Goal: Task Accomplishment & Management: Manage account settings

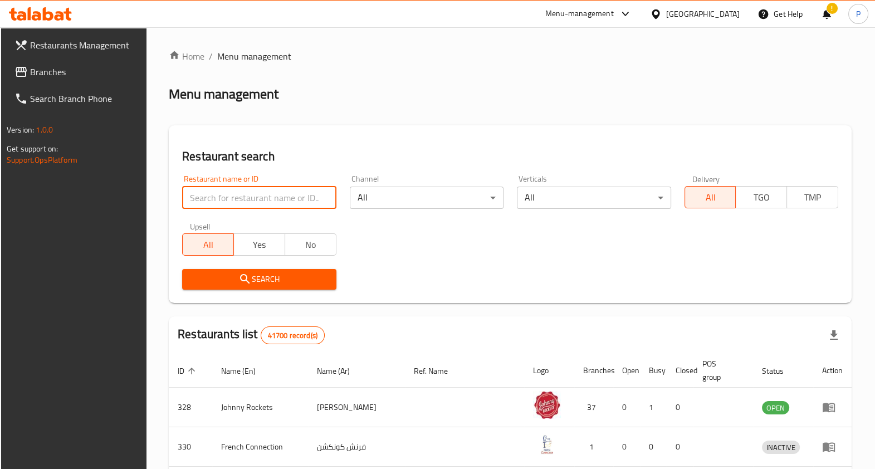
click at [281, 200] on input "search" at bounding box center [259, 198] width 154 height 22
type input "705531"
click button "Search" at bounding box center [259, 279] width 154 height 21
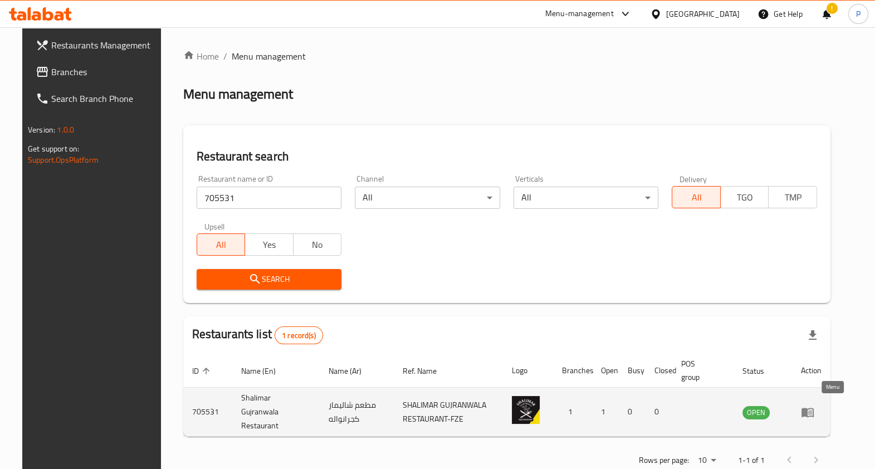
click at [815, 406] on icon "enhanced table" at bounding box center [807, 412] width 13 height 13
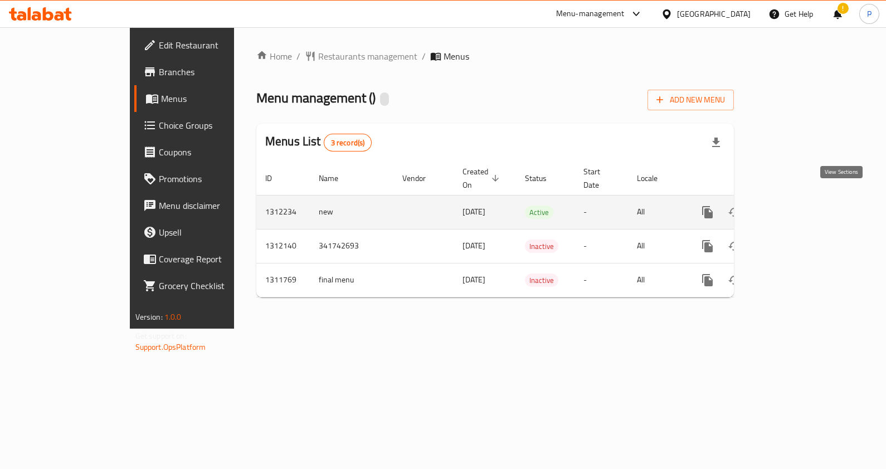
click at [801, 199] on link "enhanced table" at bounding box center [787, 212] width 27 height 27
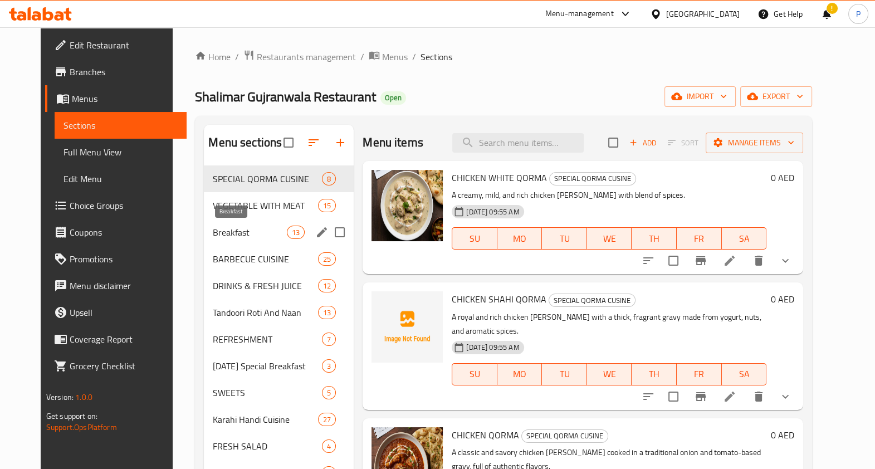
click at [237, 232] on span "Breakfast" at bounding box center [250, 232] width 74 height 13
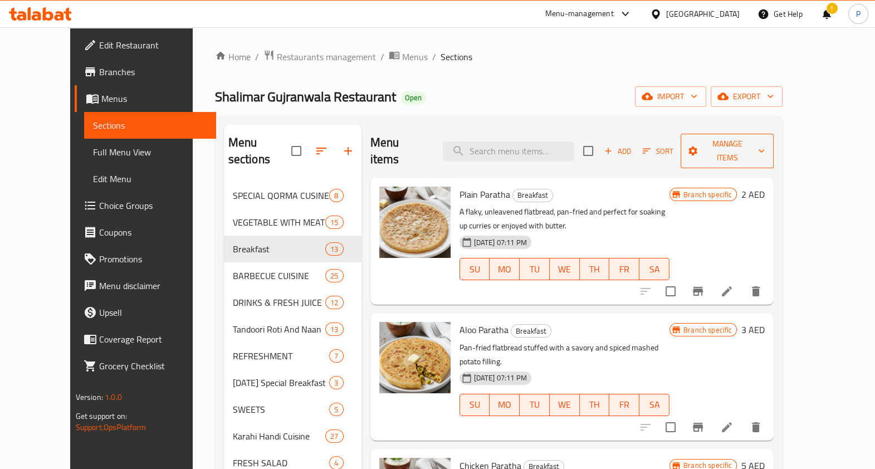
click at [766, 144] on span "Manage items" at bounding box center [728, 151] width 76 height 28
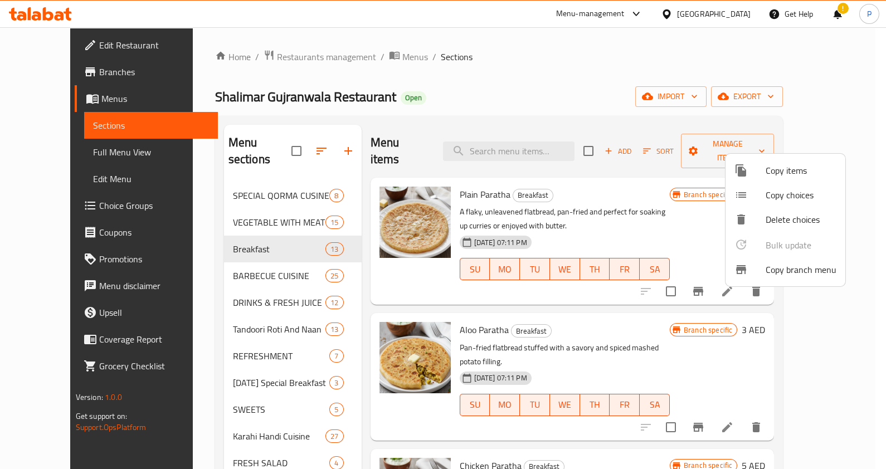
click at [541, 95] on div at bounding box center [443, 234] width 886 height 469
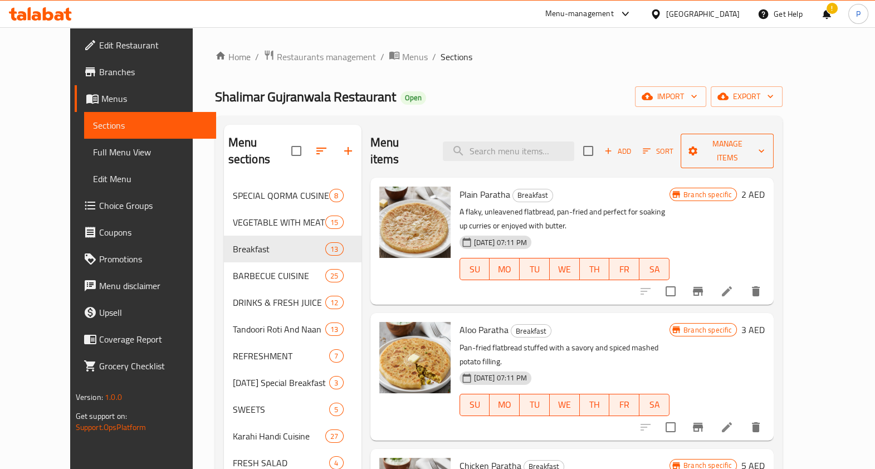
click at [755, 142] on span "Manage items" at bounding box center [728, 151] width 76 height 28
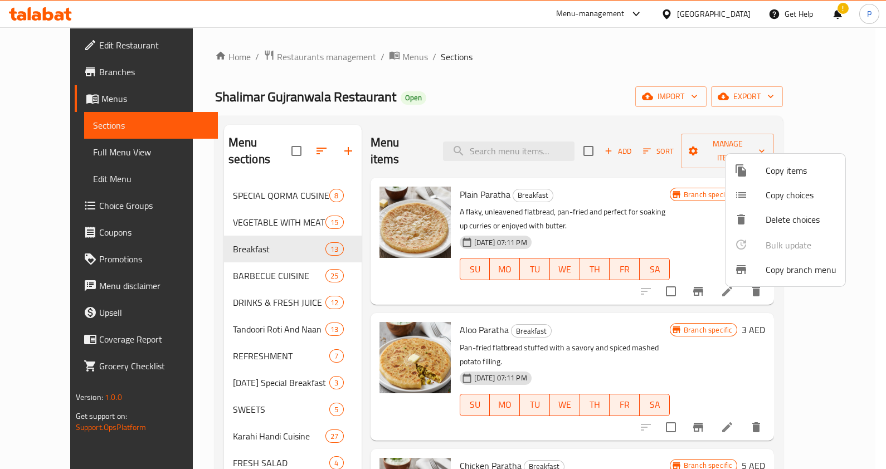
click at [591, 206] on div at bounding box center [443, 234] width 886 height 469
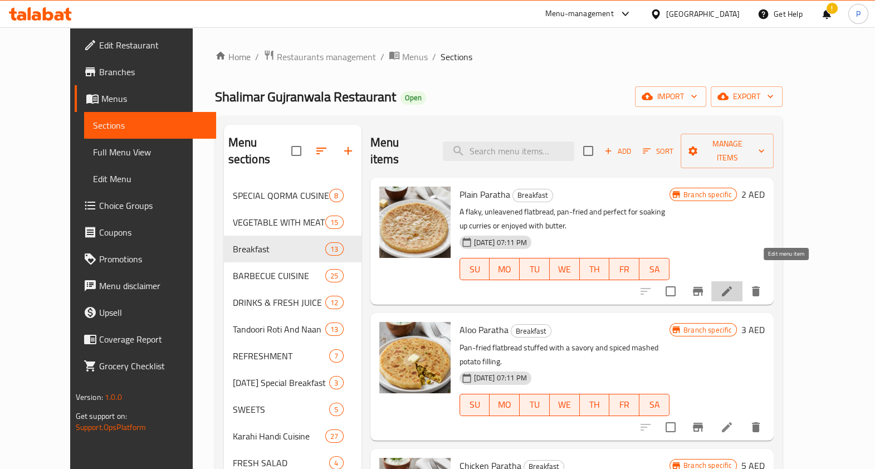
click at [732, 286] on icon at bounding box center [727, 291] width 10 height 10
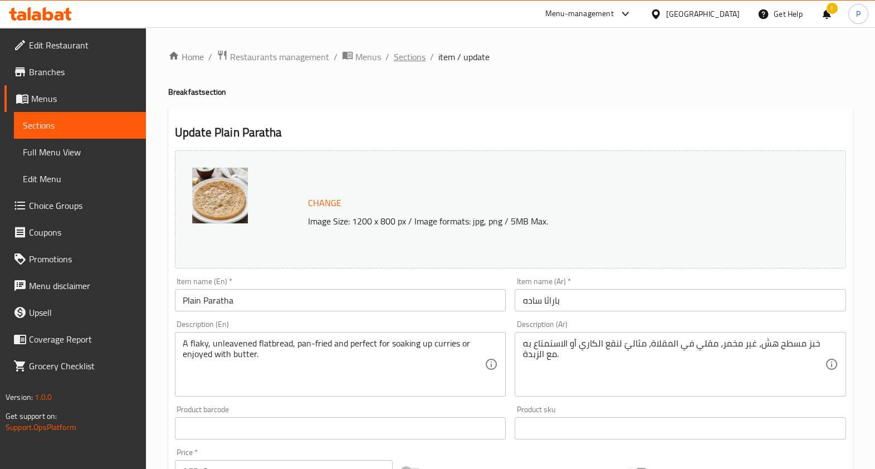
click at [402, 58] on span "Sections" at bounding box center [410, 56] width 32 height 13
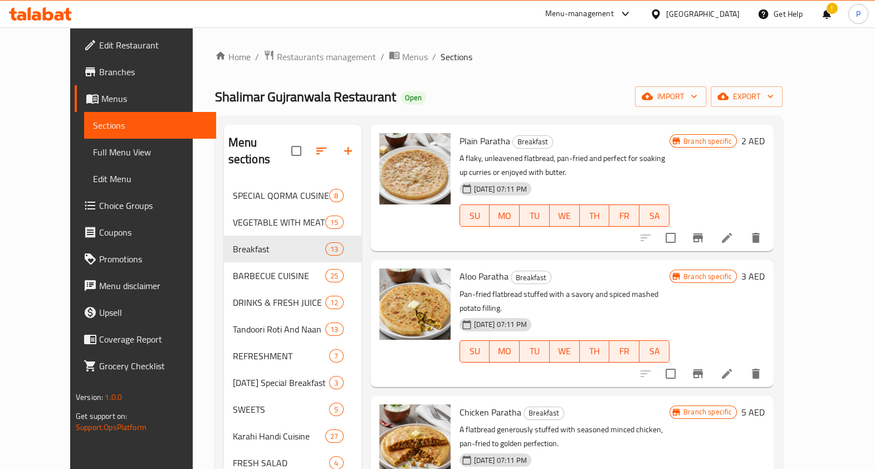
scroll to position [139, 0]
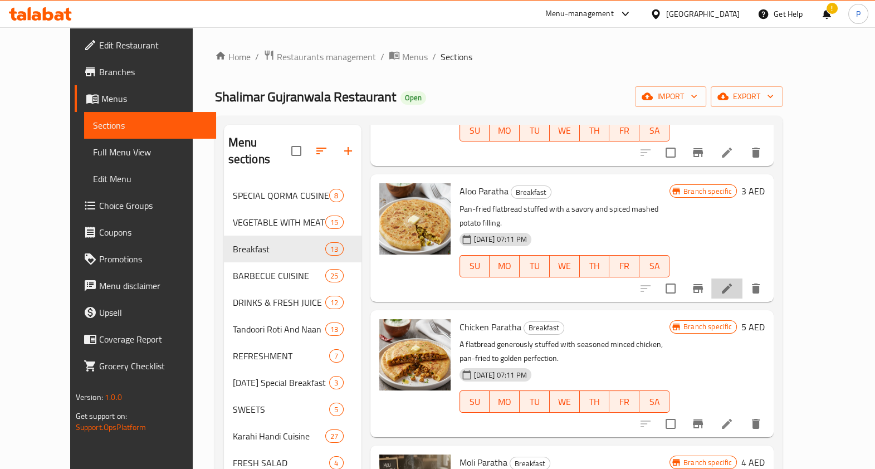
click at [743, 279] on li at bounding box center [726, 289] width 31 height 20
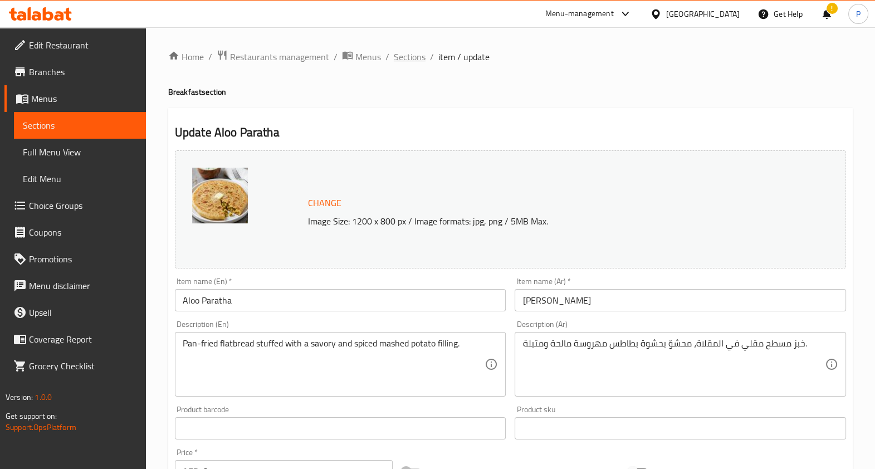
click at [420, 55] on span "Sections" at bounding box center [410, 56] width 32 height 13
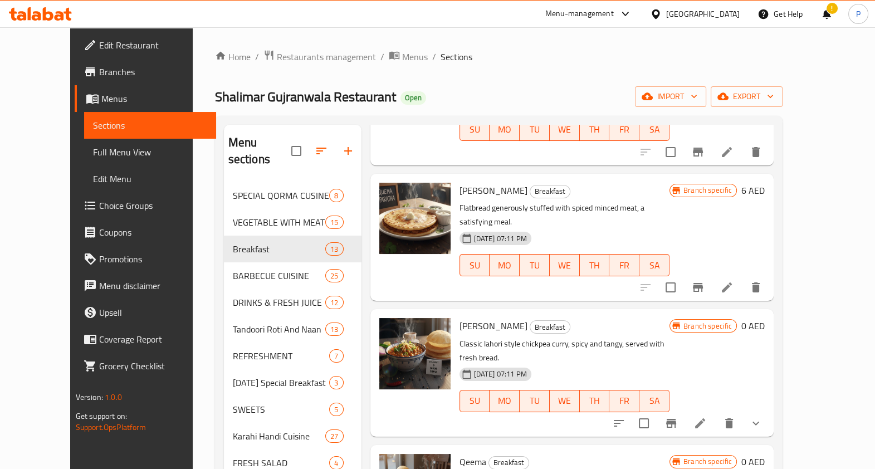
scroll to position [627, 0]
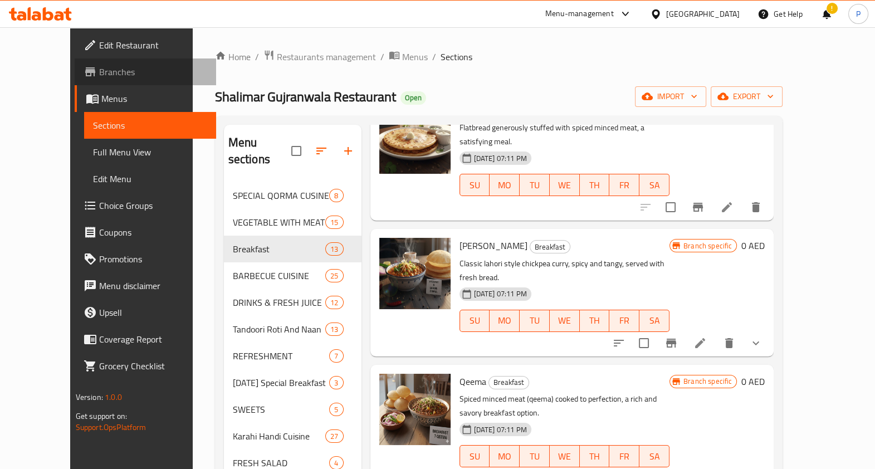
click at [99, 76] on span "Branches" at bounding box center [153, 71] width 108 height 13
